Goal: Information Seeking & Learning: Find specific page/section

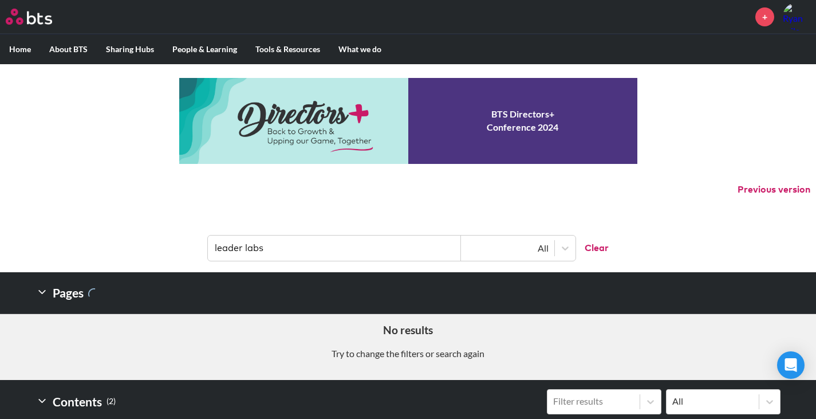
scroll to position [313, 0]
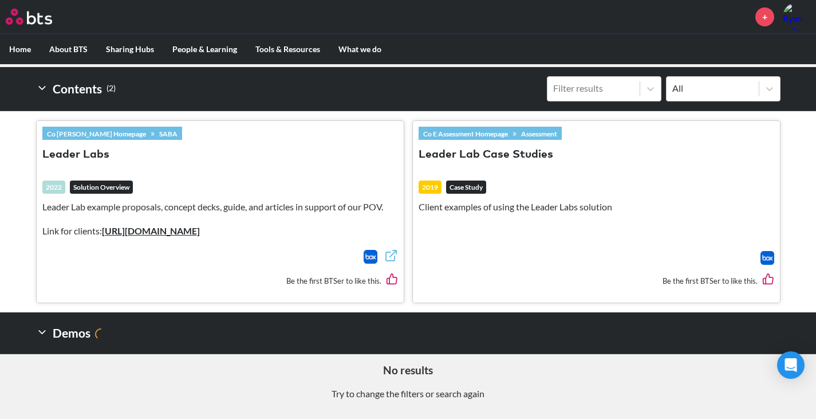
click at [30, 48] on label "Home" at bounding box center [20, 49] width 40 height 30
click at [0, 0] on input "Home" at bounding box center [0, 0] width 0 height 0
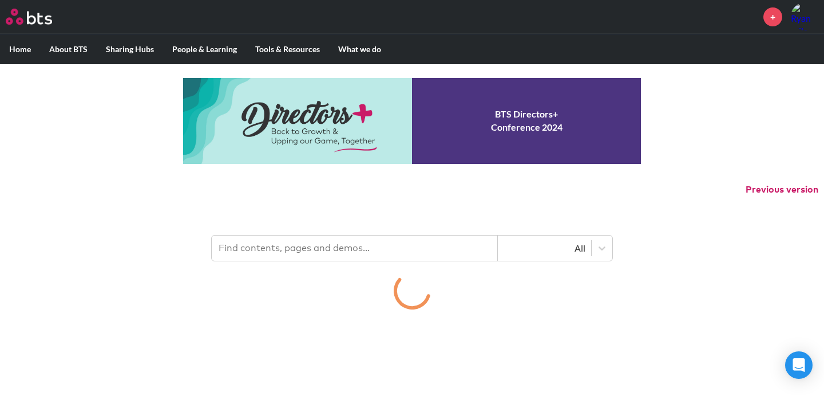
click at [272, 254] on input "text" at bounding box center [355, 247] width 286 height 25
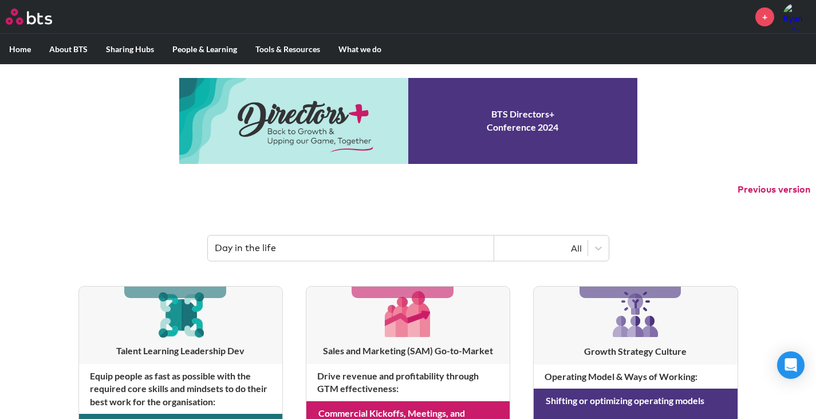
type input "Day in the life"
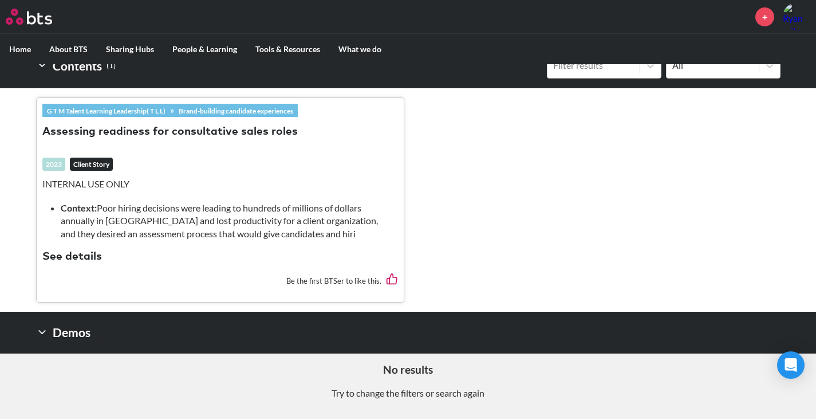
scroll to position [164, 0]
